Goal: Task Accomplishment & Management: Manage account settings

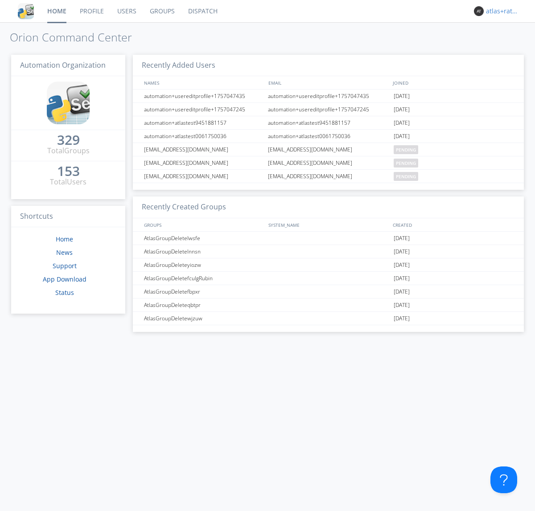
click at [500, 11] on div "atlas+ratelimit" at bounding box center [502, 11] width 33 height 9
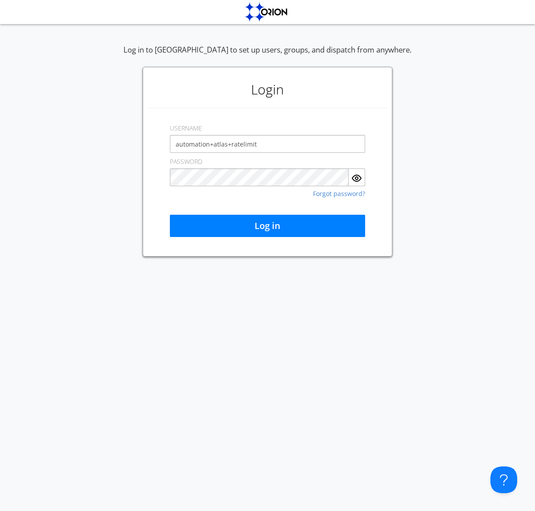
type input "automation+atlas+ratelimit"
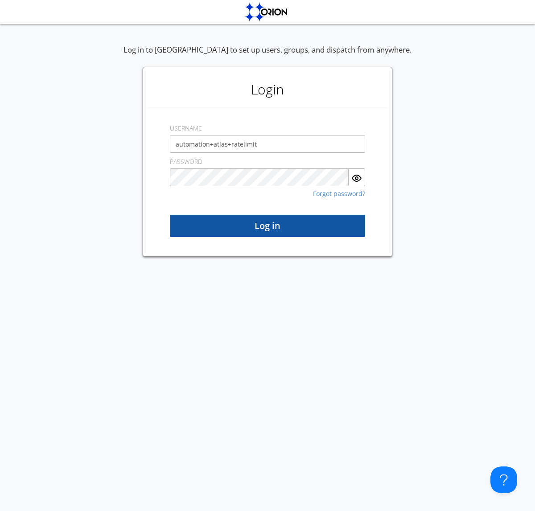
click at [267, 226] on button "Log in" at bounding box center [267, 226] width 195 height 22
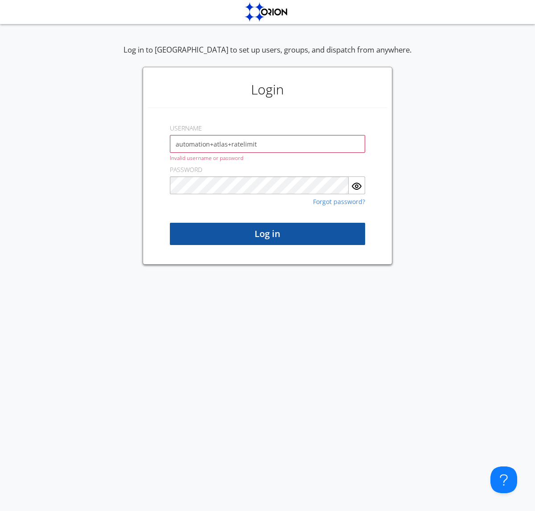
click at [267, 234] on button "Log in" at bounding box center [267, 234] width 195 height 22
